Goal: Information Seeking & Learning: Learn about a topic

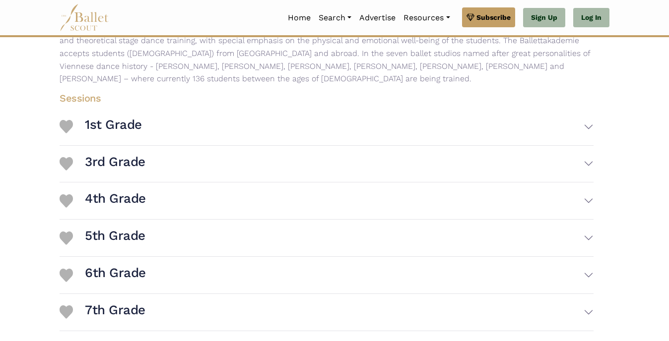
scroll to position [202, 0]
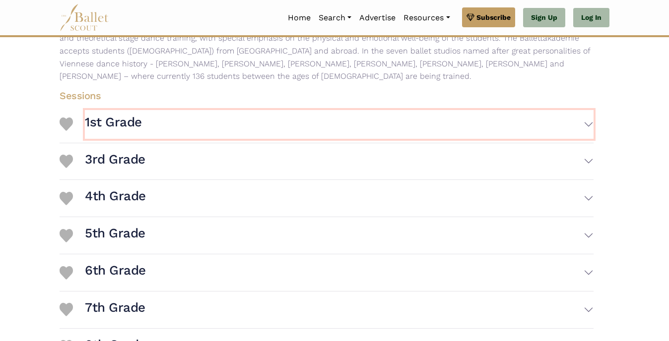
click at [588, 124] on button "1st Grade" at bounding box center [339, 124] width 509 height 29
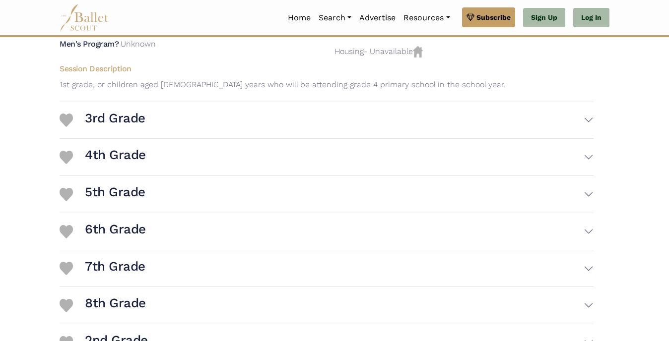
scroll to position [354, 0]
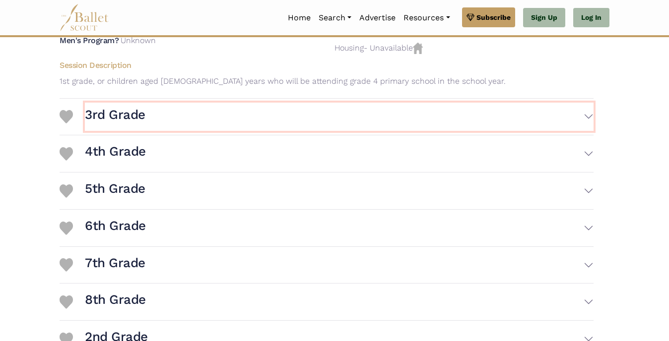
click at [592, 117] on button "3rd Grade" at bounding box center [339, 117] width 509 height 29
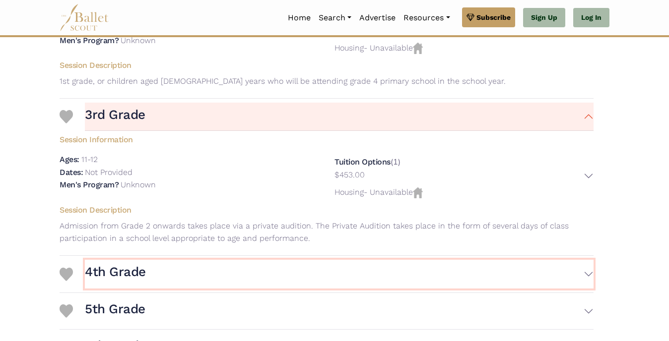
click at [592, 273] on button "4th Grade" at bounding box center [339, 274] width 509 height 29
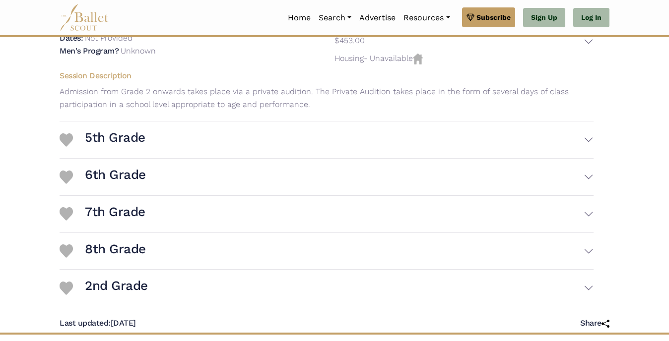
scroll to position [647, 0]
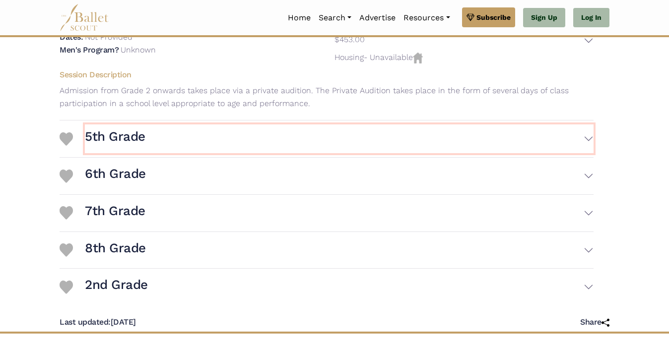
click at [588, 138] on button "5th Grade" at bounding box center [339, 139] width 509 height 29
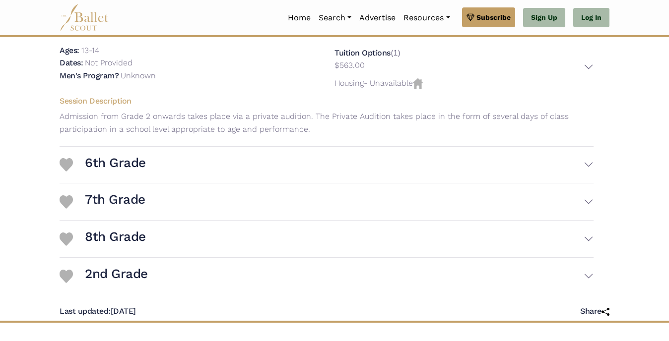
scroll to position [779, 0]
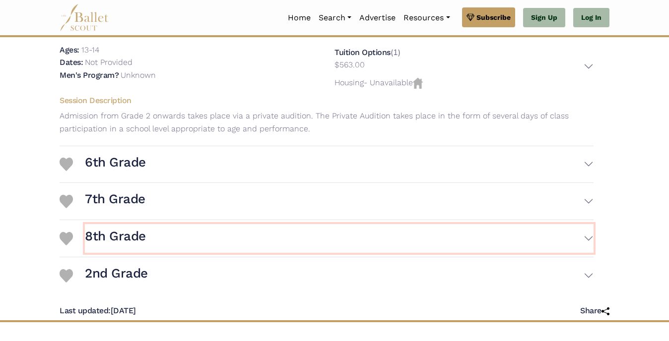
click at [588, 236] on button "8th Grade" at bounding box center [339, 238] width 509 height 29
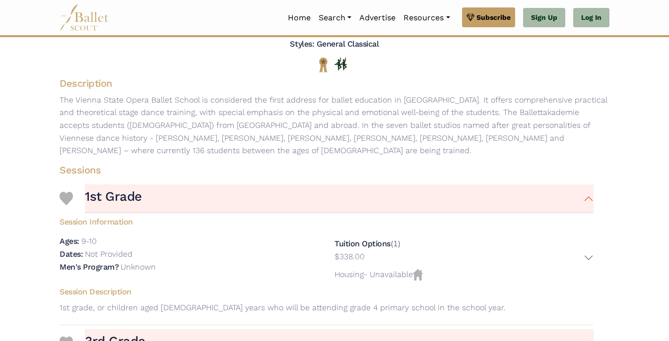
scroll to position [0, 0]
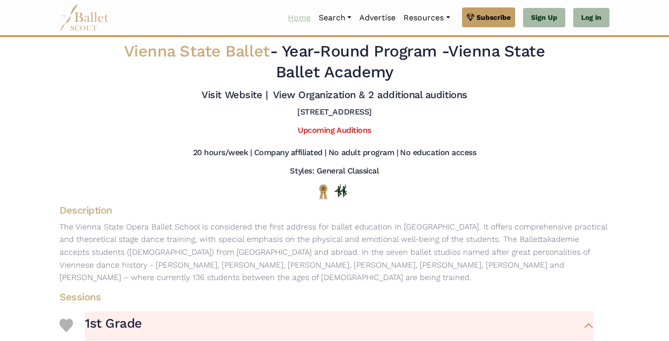
click at [294, 18] on link "Home" at bounding box center [299, 17] width 31 height 21
